Goal: Information Seeking & Learning: Check status

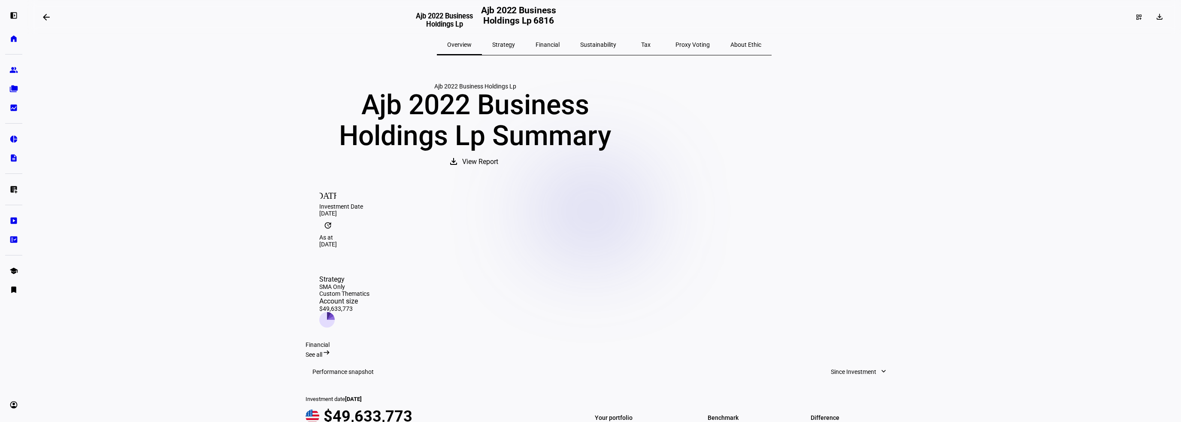
click at [601, 42] on span "Sustainability" at bounding box center [598, 45] width 36 height 6
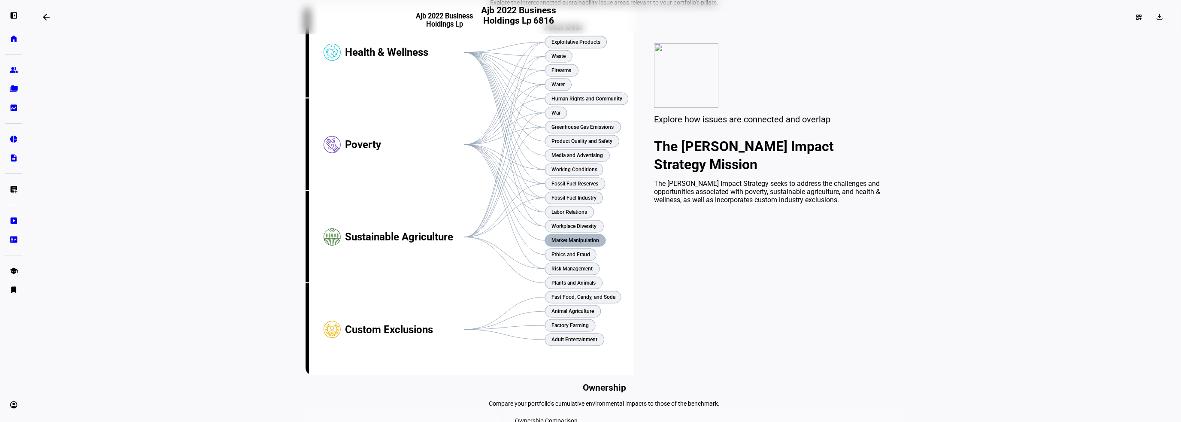
scroll to position [172, 0]
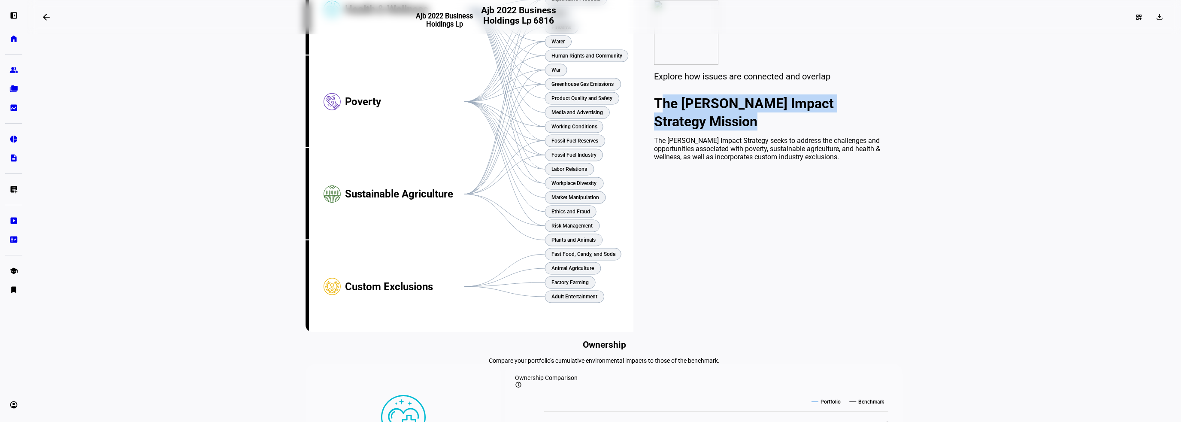
drag, startPoint x: 759, startPoint y: 190, endPoint x: 654, endPoint y: 171, distance: 106.8
click at [654, 130] on h2 "The [PERSON_NAME] Impact Strategy Mission" at bounding box center [768, 112] width 228 height 36
copy h2 "The [PERSON_NAME] Impact Strategy Mission"
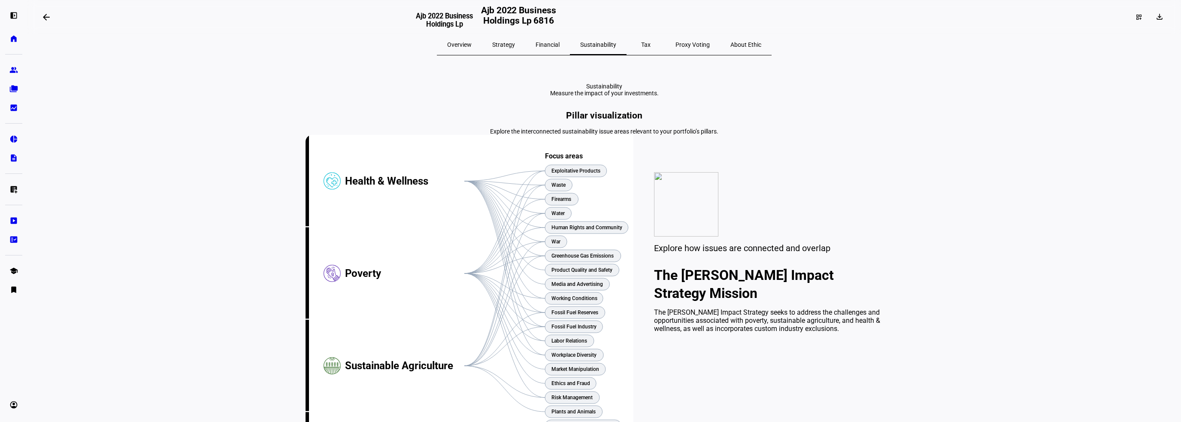
click at [472, 44] on span "Overview" at bounding box center [459, 45] width 24 height 6
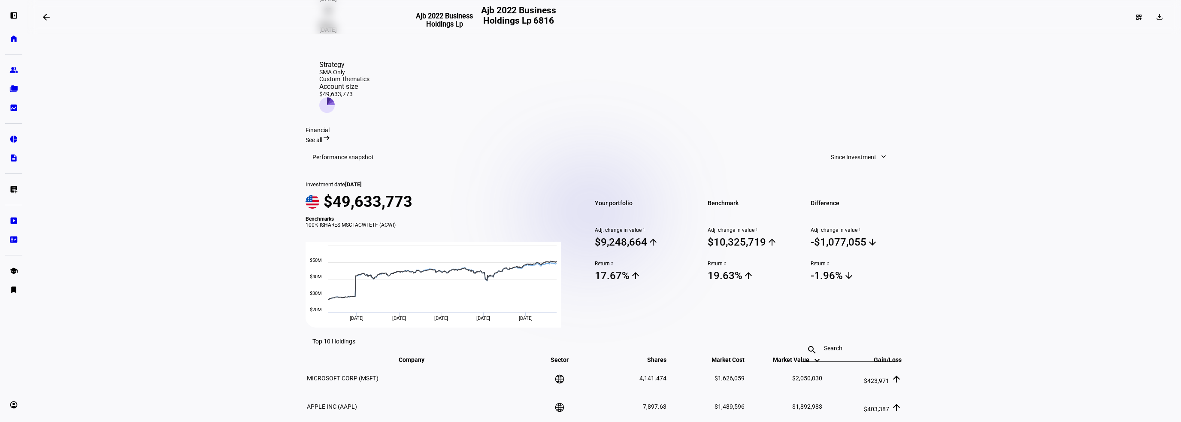
scroll to position [257, 0]
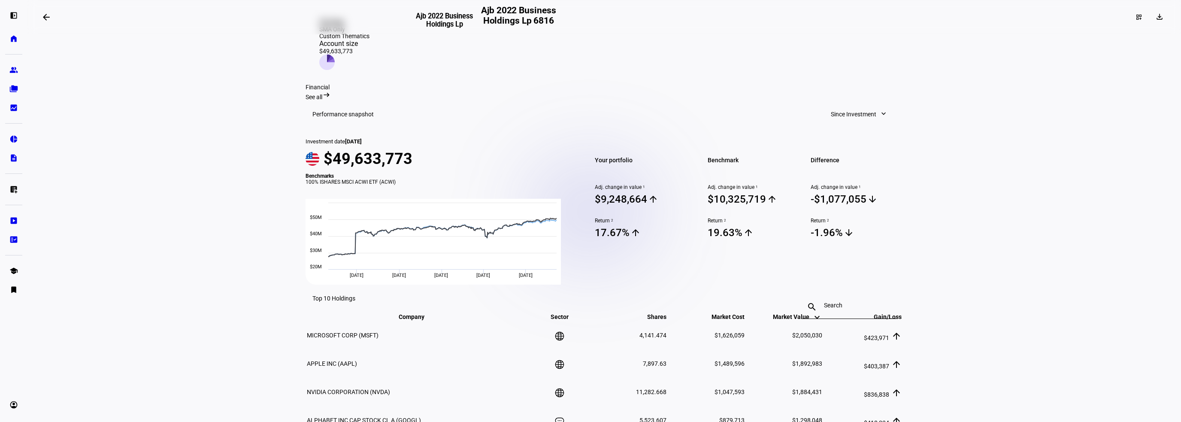
click at [322, 94] on span "See all" at bounding box center [314, 97] width 17 height 7
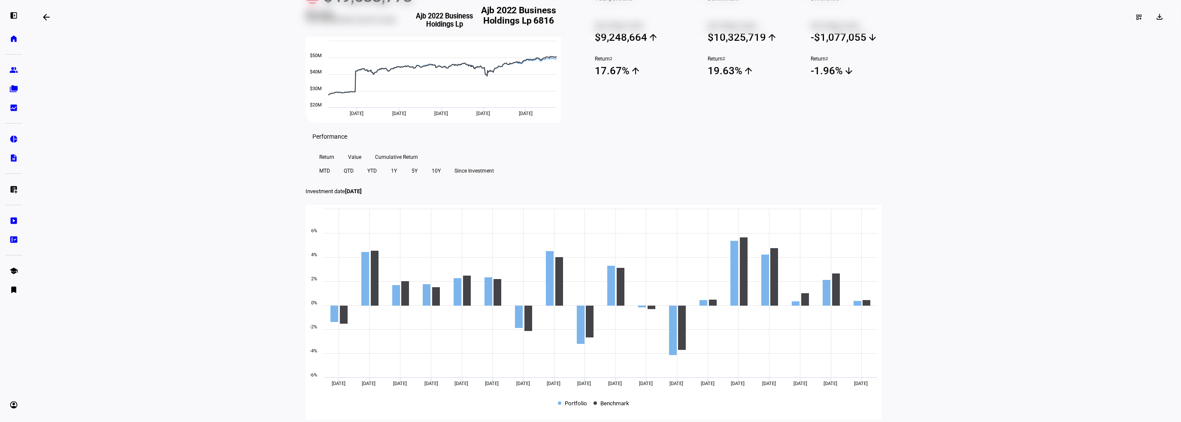
scroll to position [257, 0]
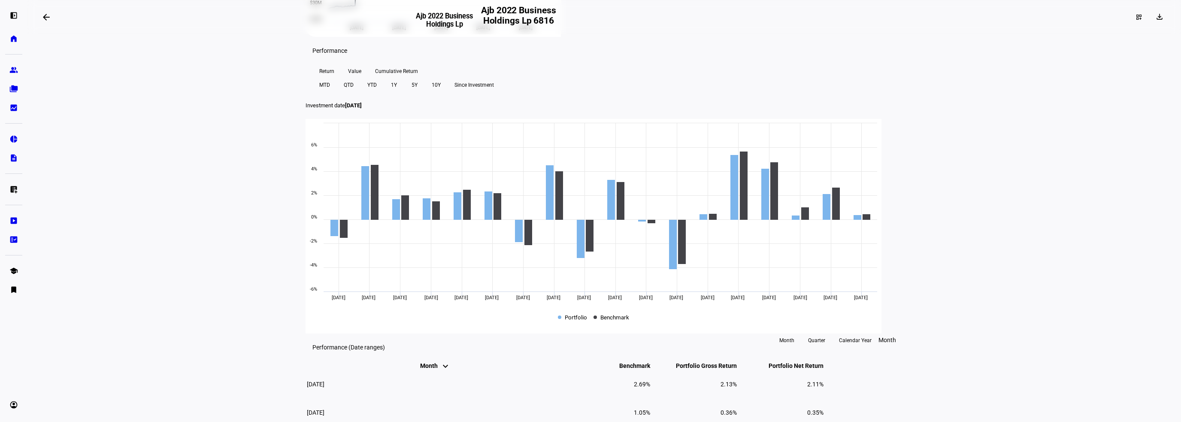
click at [383, 78] on span "Cumulative Return" at bounding box center [396, 71] width 43 height 14
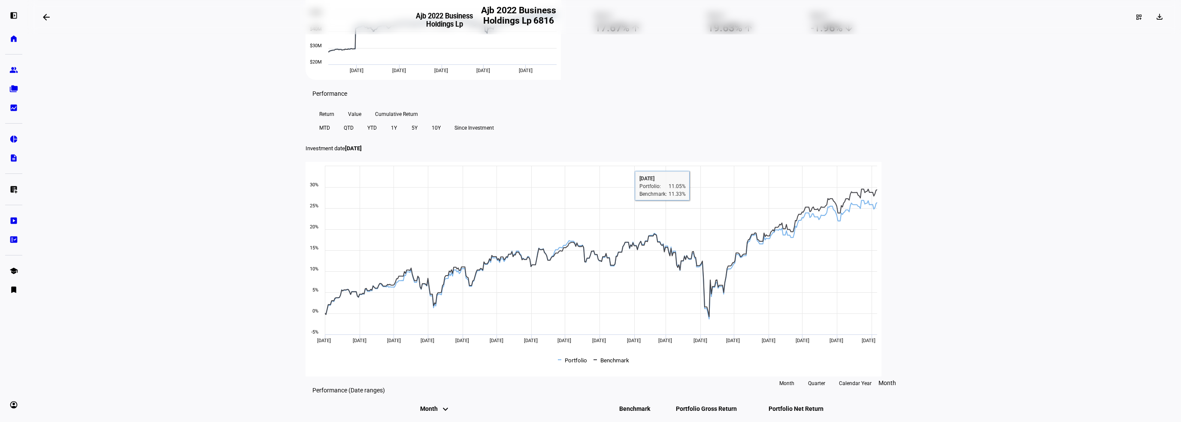
scroll to position [0, 0]
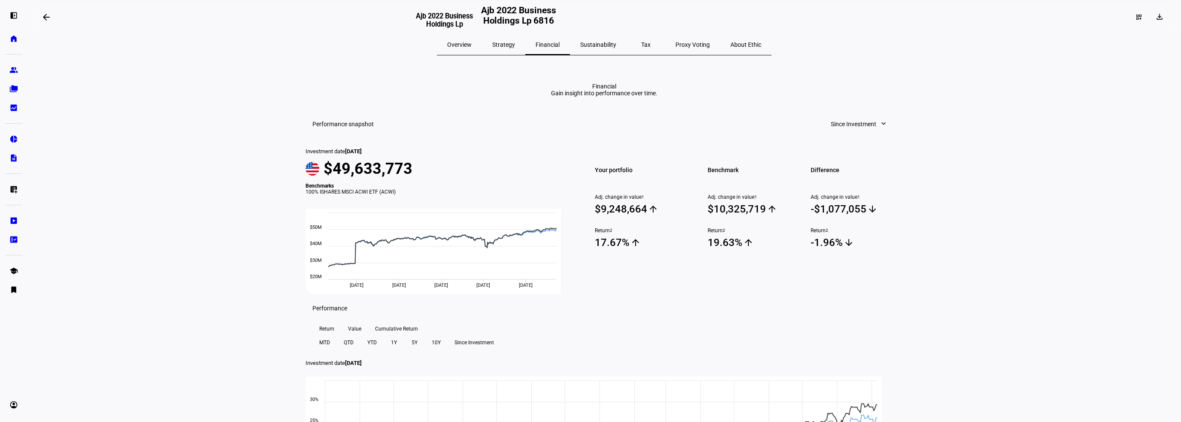
click at [1007, 124] on eth-layout-page-content "arrow_backwards Ajb 2022 Business Holdings Lp Ajb 2022 Business Holdings Lp 681…" at bounding box center [604, 211] width 1154 height 422
click at [946, 157] on eth-layout-page-content "arrow_backwards Ajb 2022 Business Holdings Lp Ajb 2022 Business Holdings Lp 681…" at bounding box center [604, 211] width 1154 height 422
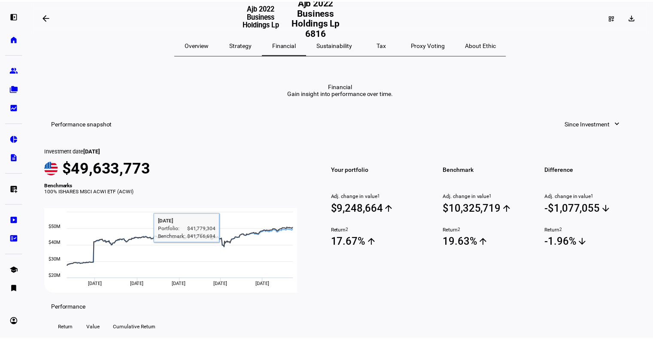
scroll to position [43, 0]
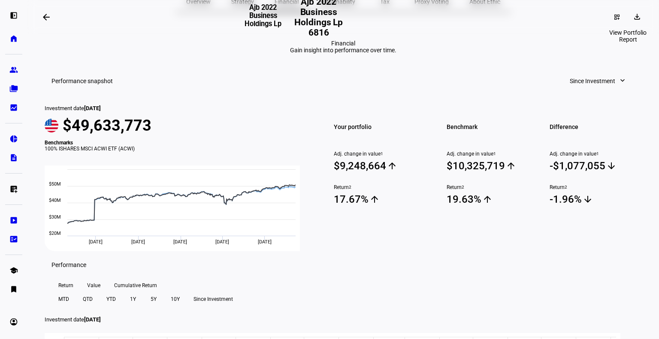
click at [633, 21] on mat-icon "download" at bounding box center [637, 16] width 9 height 9
click at [608, 55] on span "Portfolio Report" at bounding box center [608, 58] width 42 height 7
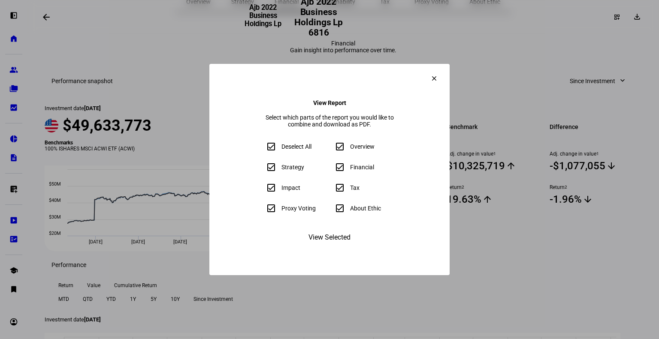
click at [324, 248] on span "View Selected" at bounding box center [330, 237] width 42 height 21
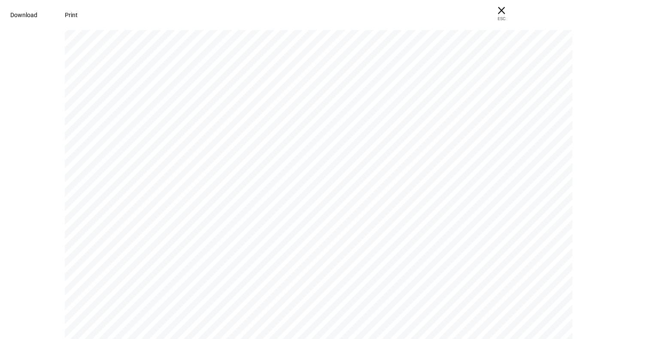
scroll to position [3605, 0]
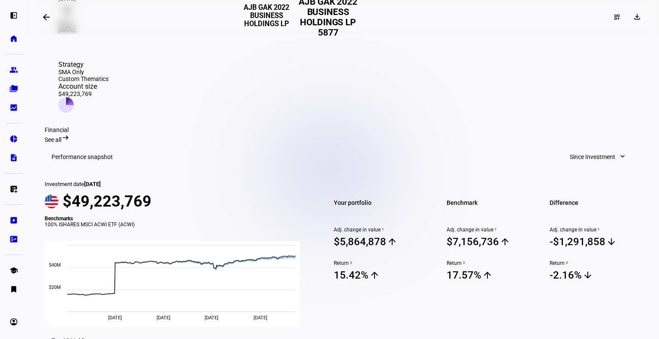
scroll to position [257, 0]
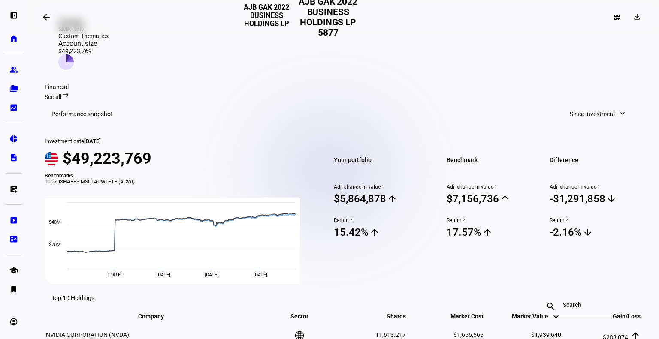
click at [61, 94] on span "See all" at bounding box center [53, 97] width 17 height 7
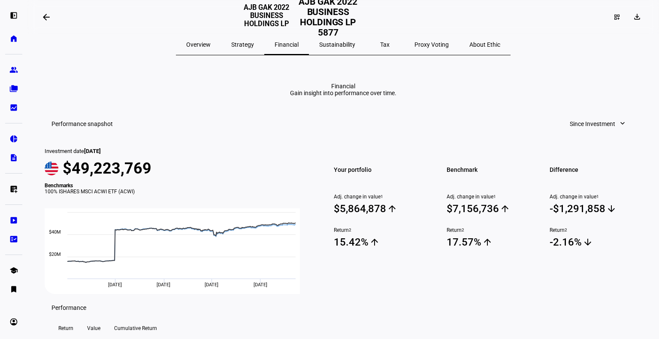
scroll to position [86, 0]
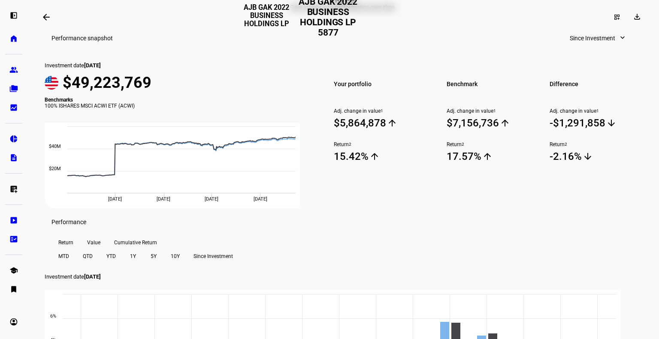
click at [603, 47] on span "Since Investment" at bounding box center [592, 38] width 45 height 17
click at [540, 38] on div at bounding box center [329, 169] width 659 height 339
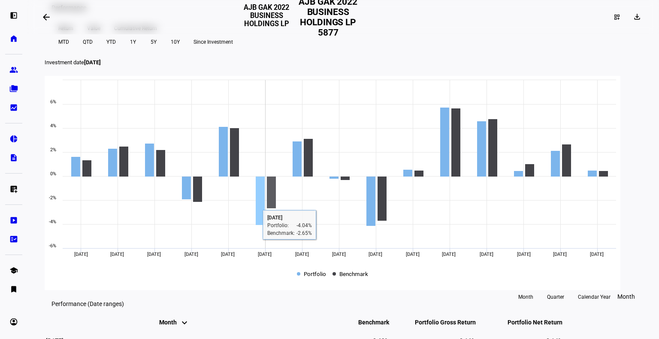
scroll to position [257, 0]
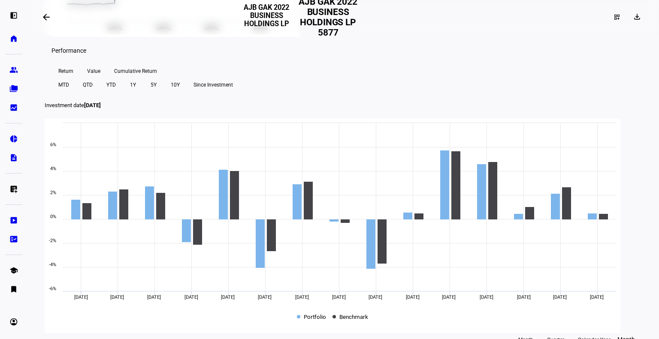
click at [145, 78] on span "Cumulative Return" at bounding box center [135, 71] width 43 height 14
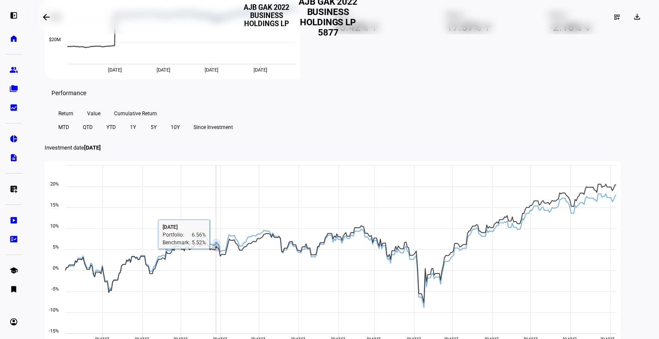
scroll to position [0, 0]
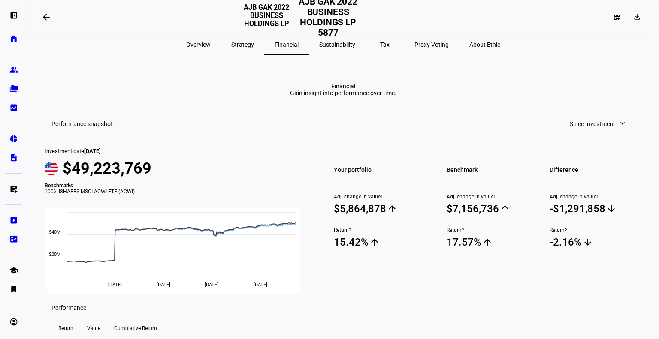
click at [335, 49] on span "Sustainability" at bounding box center [337, 44] width 36 height 21
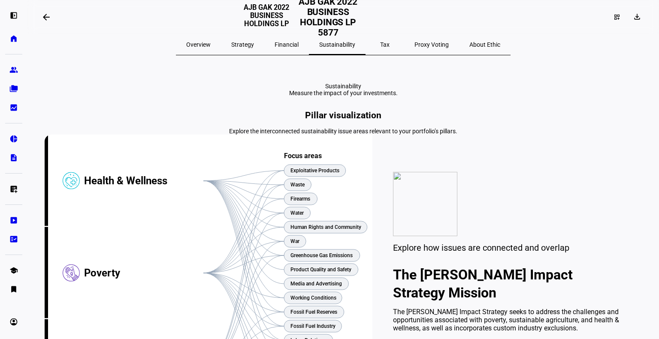
click at [380, 43] on span "Tax" at bounding box center [384, 45] width 9 height 6
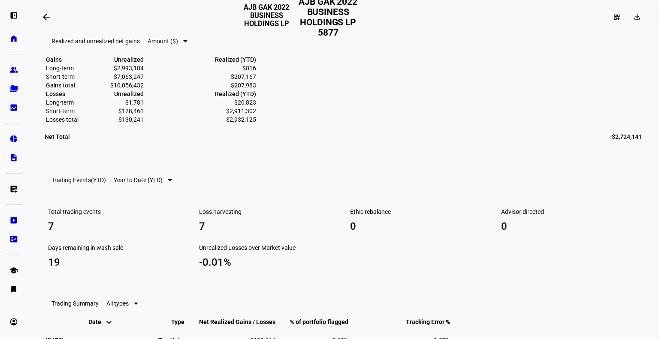
scroll to position [472, 0]
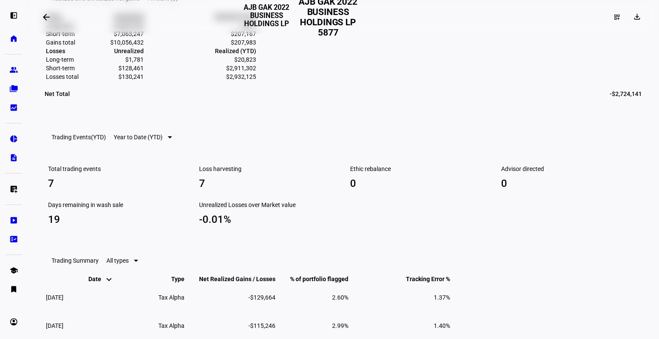
click at [224, 34] on div at bounding box center [329, 169] width 659 height 339
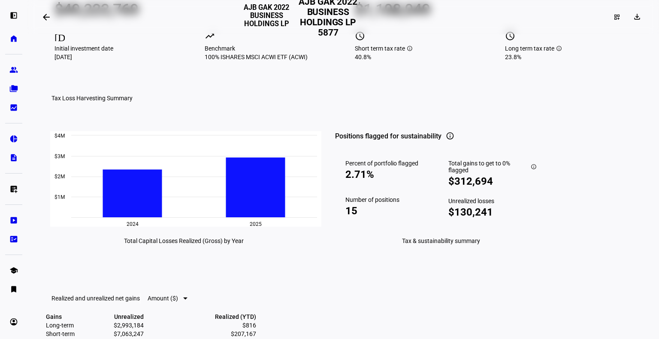
scroll to position [0, 0]
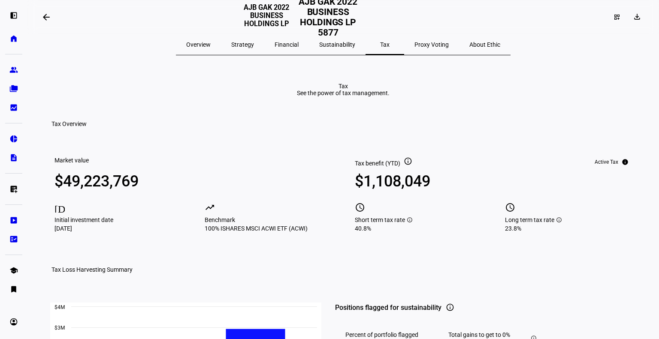
click at [254, 37] on span "Strategy" at bounding box center [242, 44] width 23 height 21
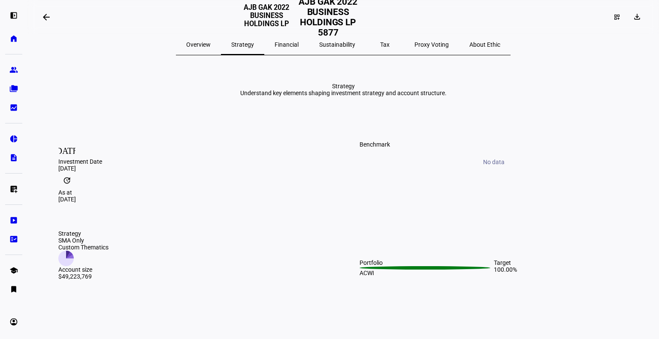
click at [286, 44] on span "Financial" at bounding box center [287, 45] width 24 height 6
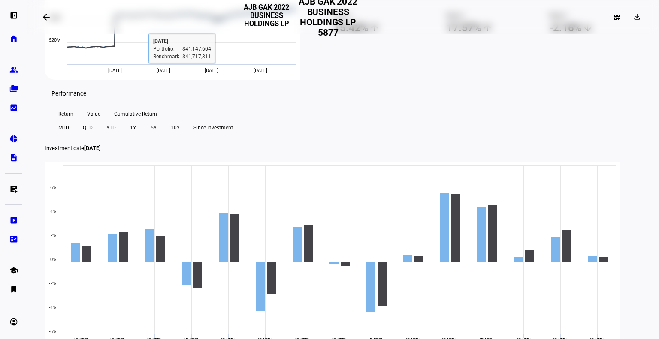
scroll to position [257, 0]
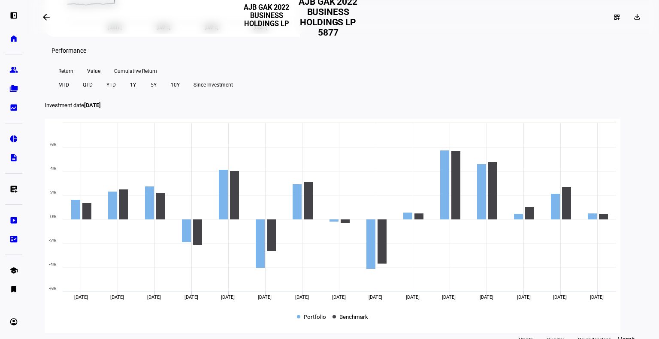
click at [135, 78] on span "Cumulative Return" at bounding box center [135, 71] width 43 height 14
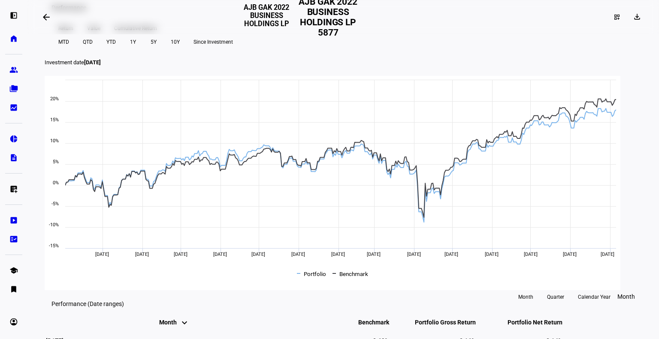
scroll to position [343, 0]
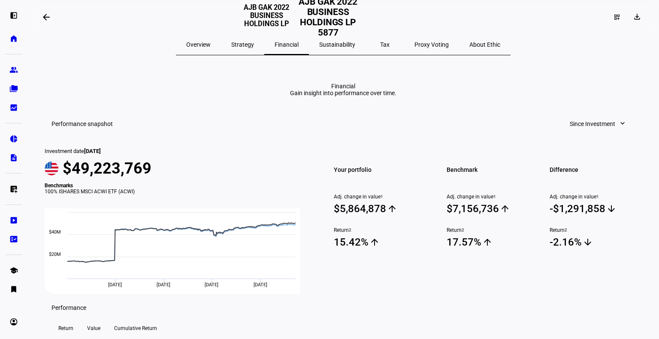
click at [211, 44] on span "Overview" at bounding box center [198, 45] width 24 height 6
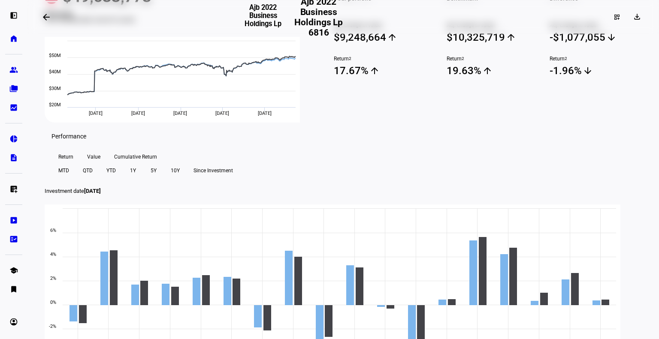
scroll to position [343, 0]
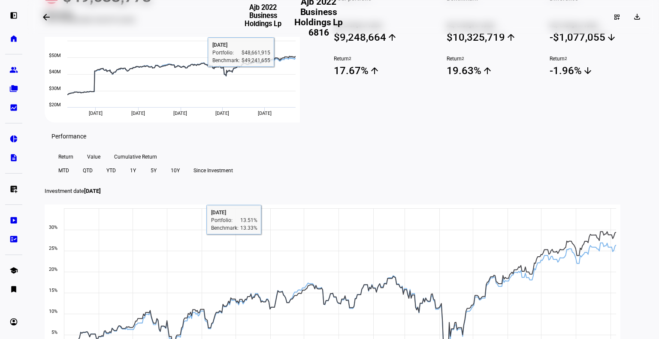
scroll to position [0, 0]
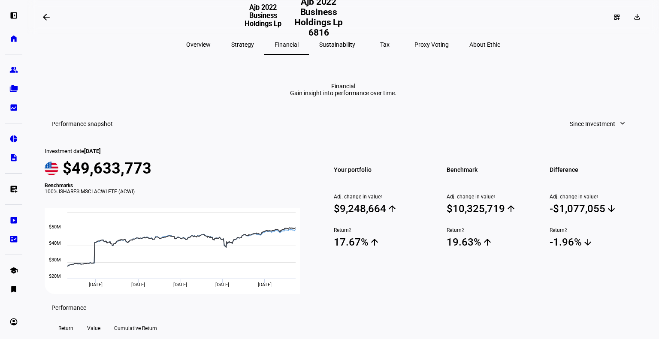
click at [380, 42] on span "Tax" at bounding box center [384, 45] width 9 height 6
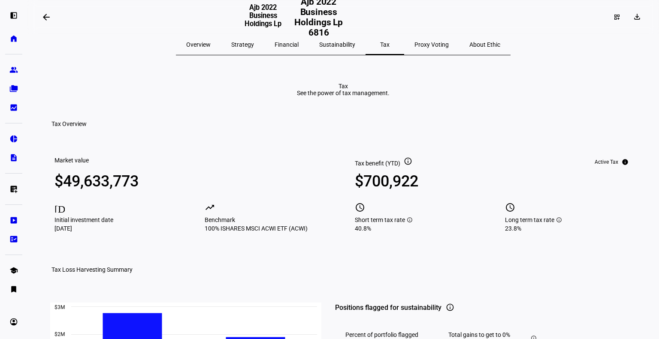
click at [211, 46] on span "Overview" at bounding box center [198, 45] width 24 height 6
